Goal: Task Accomplishment & Management: Complete application form

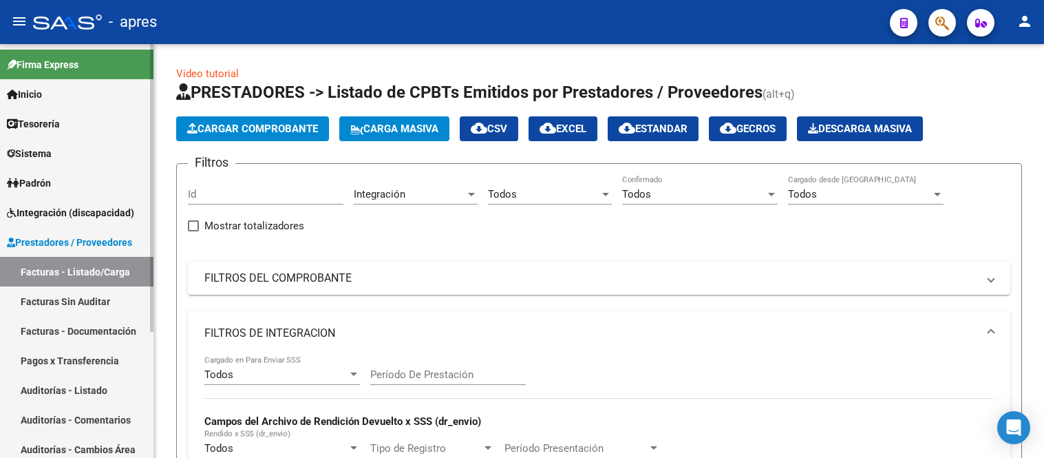
click at [93, 257] on link "Facturas - Listado/Carga" at bounding box center [77, 272] width 154 height 30
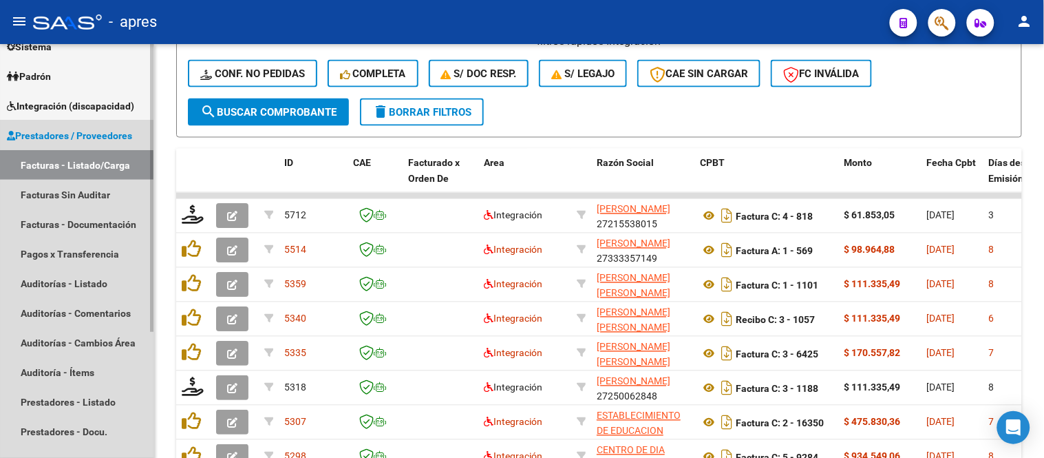
click at [111, 133] on span "Prestadores / Proveedores" at bounding box center [69, 135] width 125 height 15
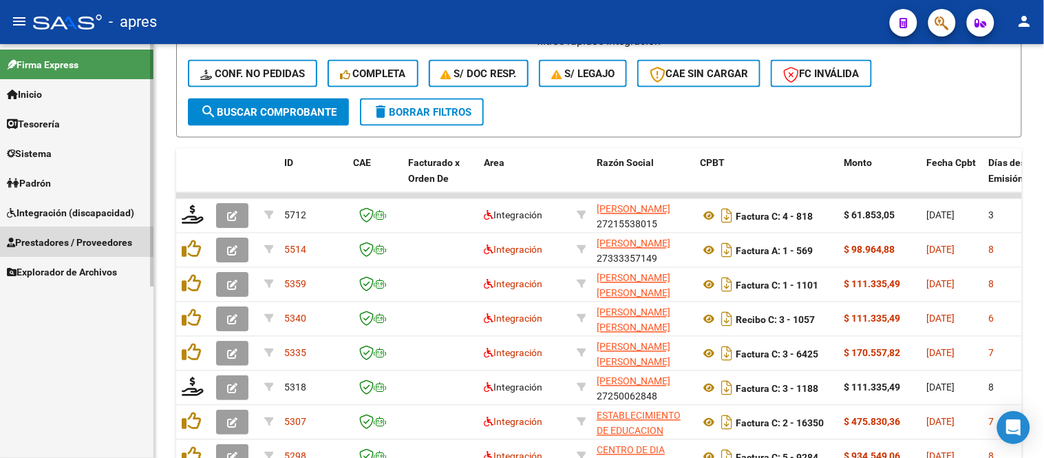
scroll to position [0, 0]
click at [117, 205] on span "Integración (discapacidad)" at bounding box center [70, 212] width 127 height 15
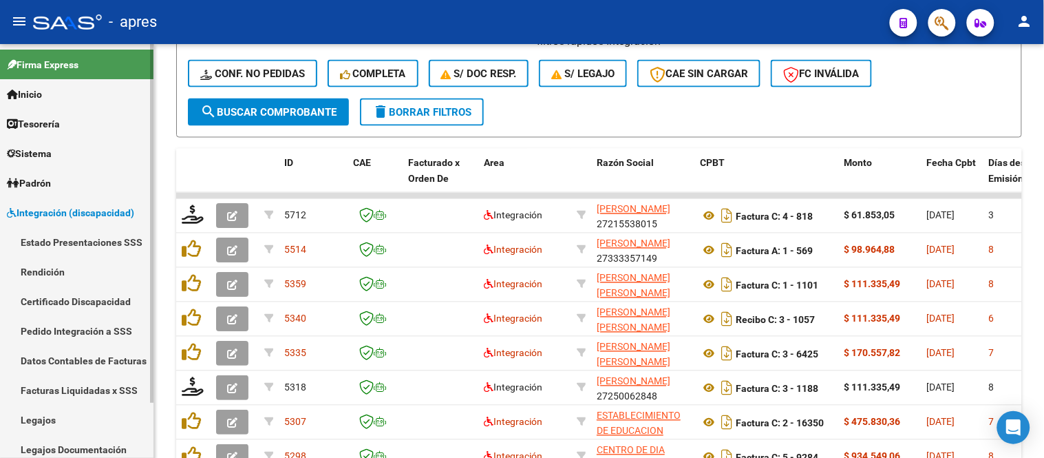
click at [112, 303] on link "Certificado Discapacidad" at bounding box center [77, 301] width 154 height 30
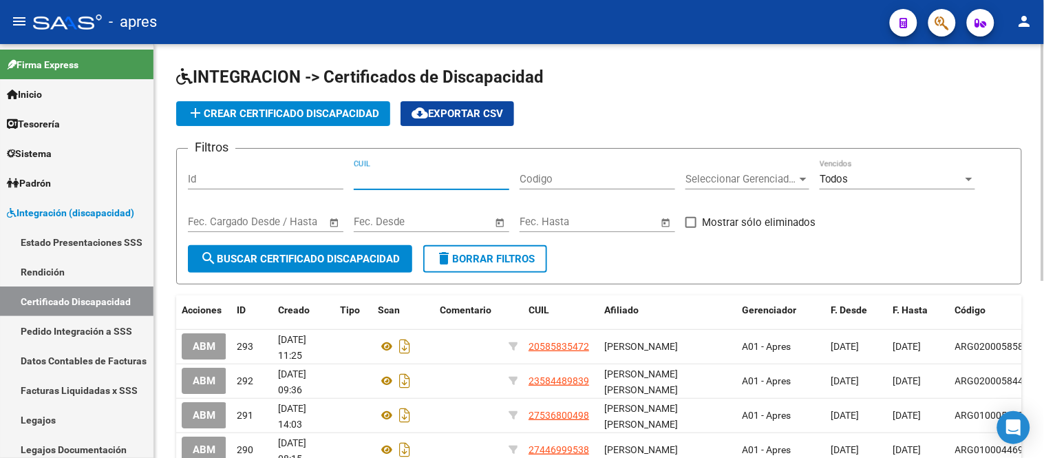
click at [425, 176] on input "CUIL" at bounding box center [432, 179] width 156 height 12
paste input "27-57396723-8"
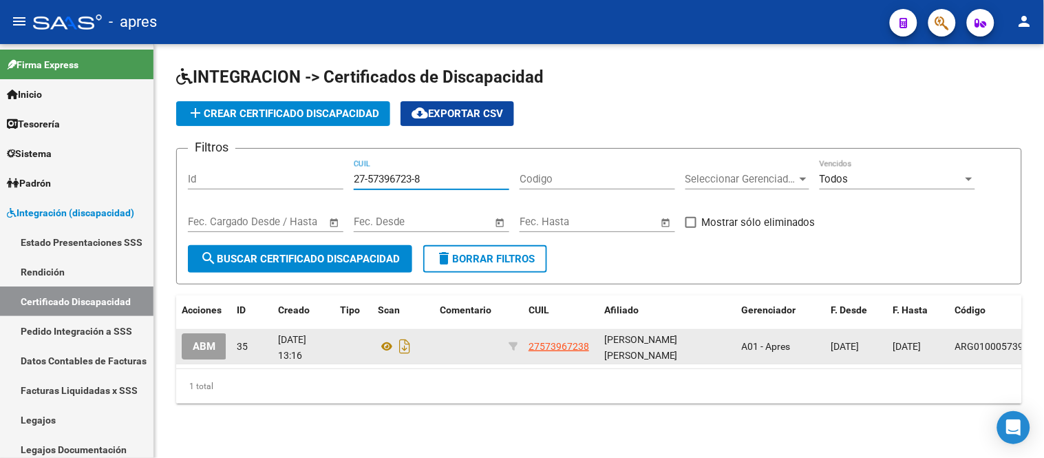
type input "27-57396723-8"
click at [218, 335] on button "ABM" at bounding box center [204, 345] width 45 height 25
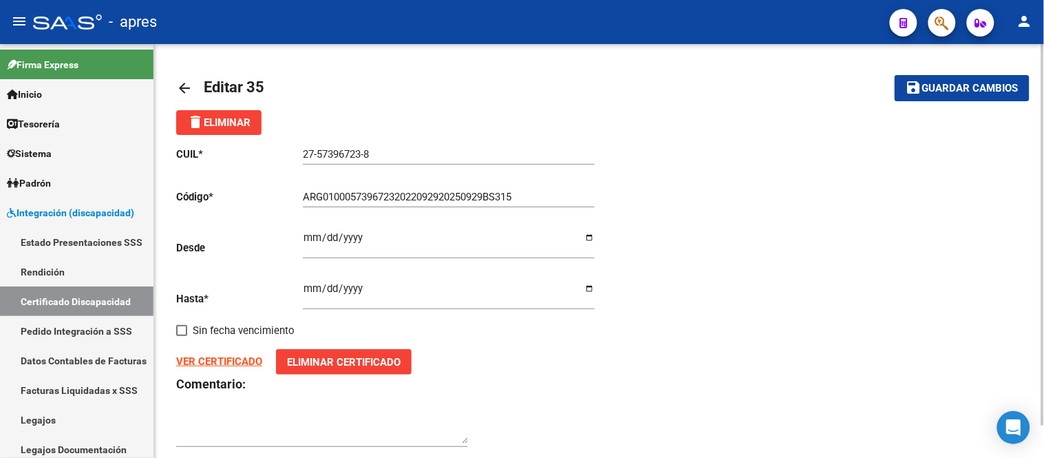
scroll to position [36, 0]
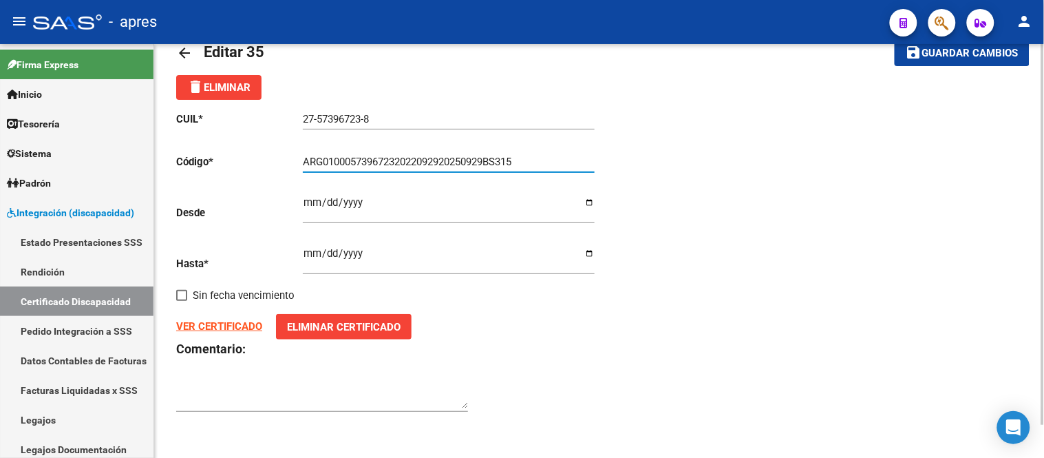
drag, startPoint x: 527, startPoint y: 165, endPoint x: 308, endPoint y: 159, distance: 219.0
click at [307, 157] on input "ARG01000573967232022092920250929BS315" at bounding box center [449, 162] width 292 height 12
type input "A"
paste input "ARG-01-00057396723-20250926- 20300926-BUE-315"
type input "ARG01000573967232025092620300926BUE315"
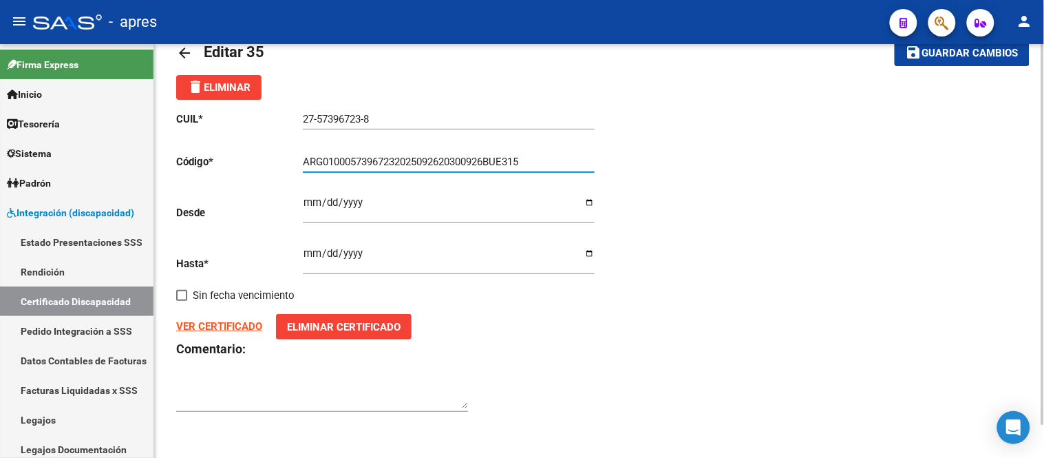
click at [310, 202] on input "[DATE]" at bounding box center [449, 208] width 292 height 22
type input "[DATE]"
click at [310, 250] on input "[DATE]" at bounding box center [449, 259] width 292 height 22
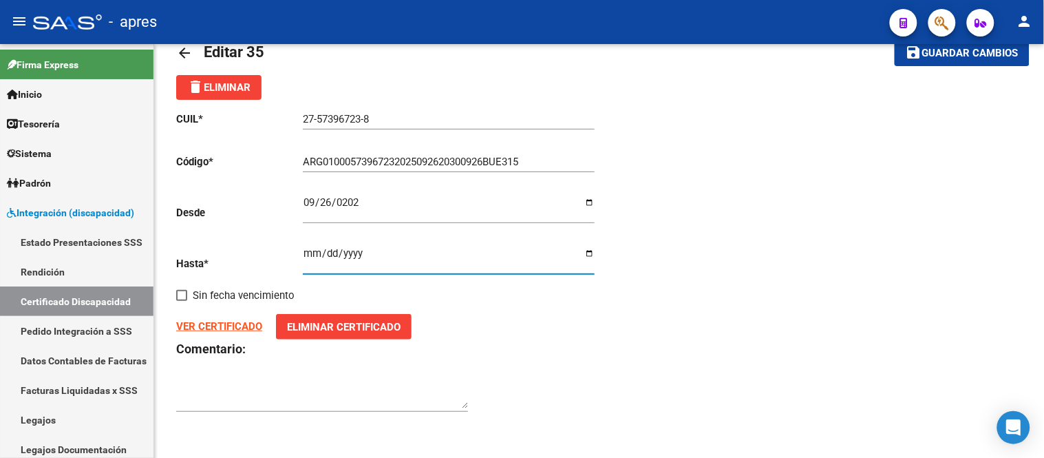
type input "[DATE]"
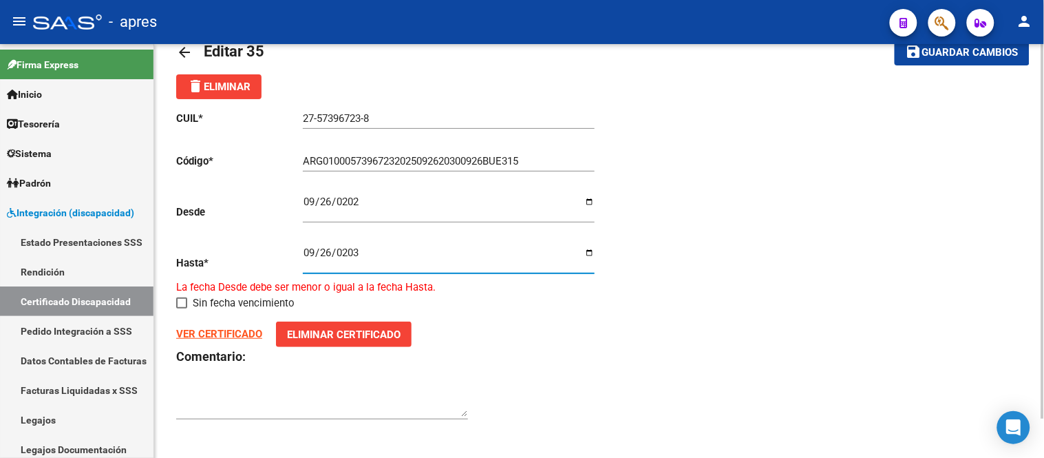
type input "[DATE]"
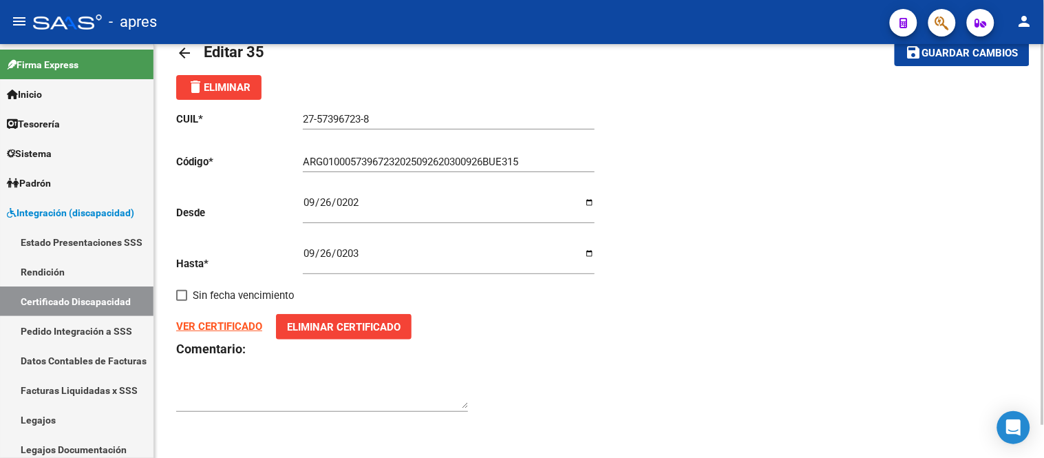
click at [236, 326] on strong "VER CERTIFICADO" at bounding box center [219, 326] width 86 height 12
click at [333, 327] on span "Eliminar Certificado" at bounding box center [344, 327] width 114 height 12
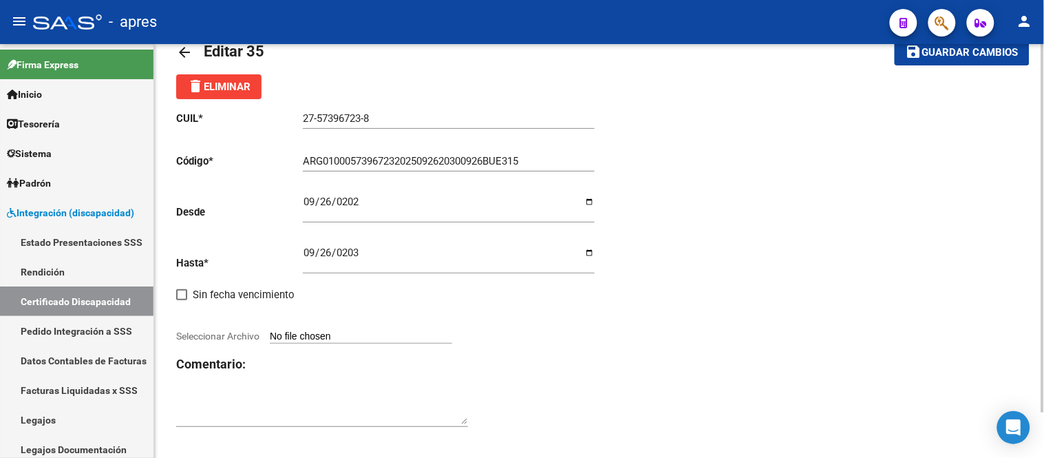
click at [244, 333] on span "Seleccionar Archivo" at bounding box center [217, 335] width 83 height 11
click at [270, 333] on input "Seleccionar Archivo" at bounding box center [361, 336] width 182 height 13
type input "C:\fakepath\[PERSON_NAME] BELEN_cud_57396723.pdf"
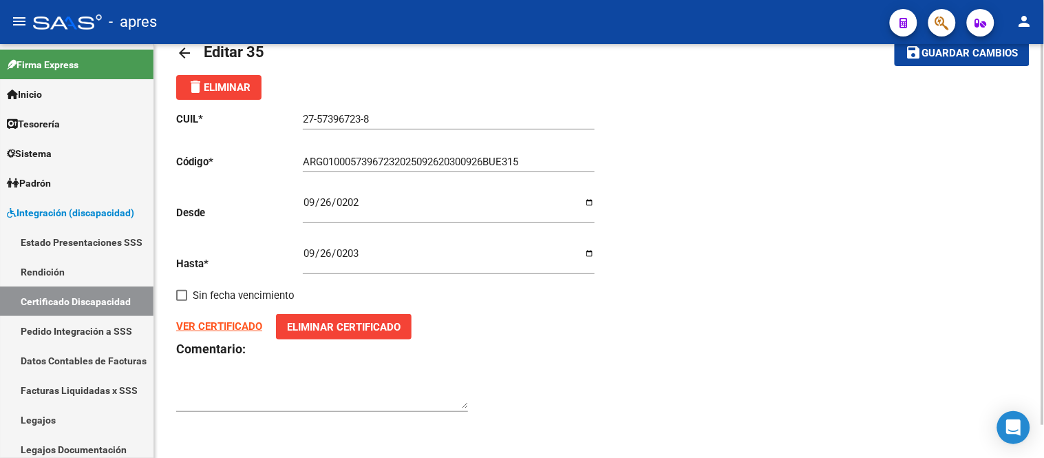
click at [222, 324] on strong "VER CERTIFICADO" at bounding box center [219, 326] width 86 height 12
click at [957, 59] on button "save Guardar cambios" at bounding box center [962, 52] width 135 height 25
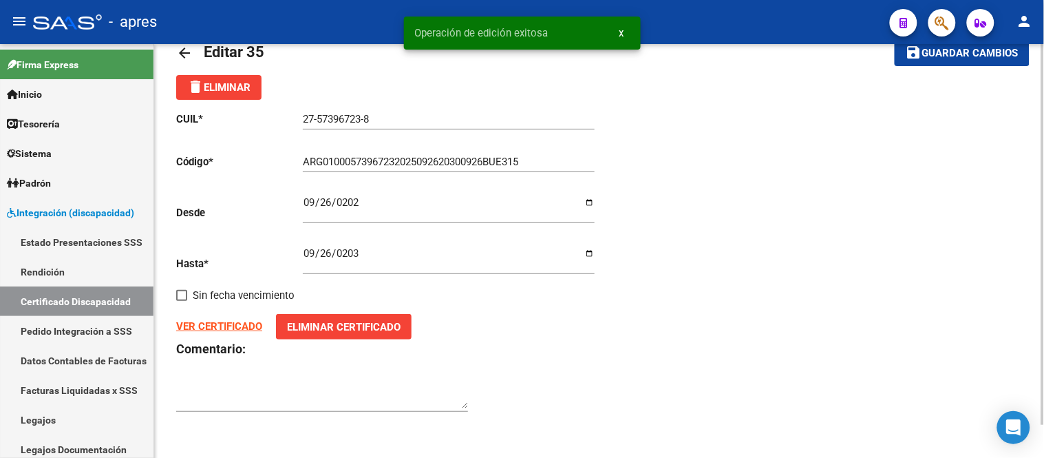
click at [184, 54] on mat-icon "arrow_back" at bounding box center [184, 53] width 17 height 17
